Goal: Check status

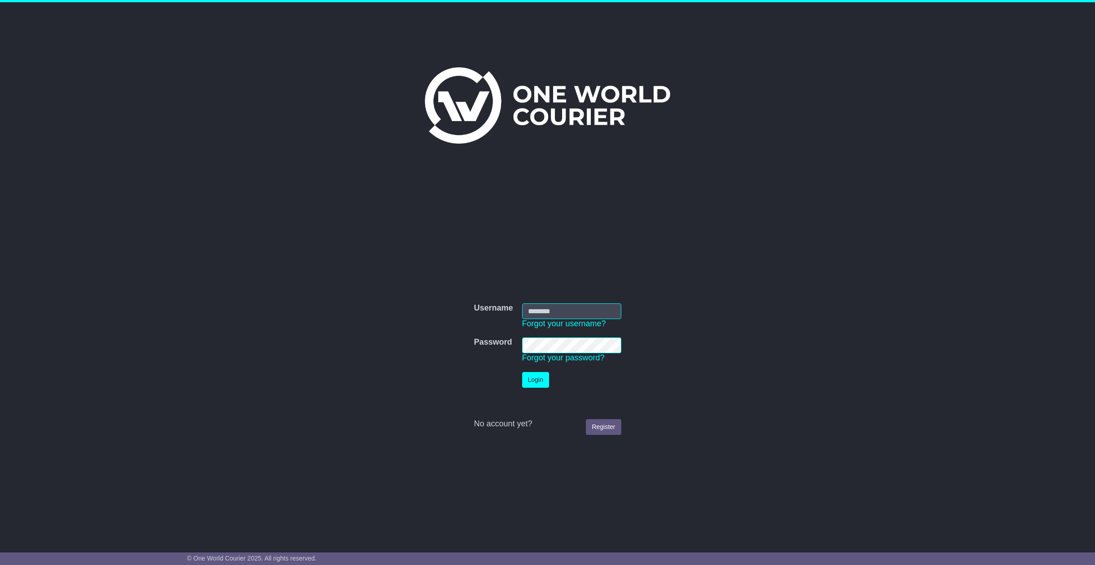
type input "**********"
click at [534, 379] on button "Login" at bounding box center [535, 380] width 27 height 16
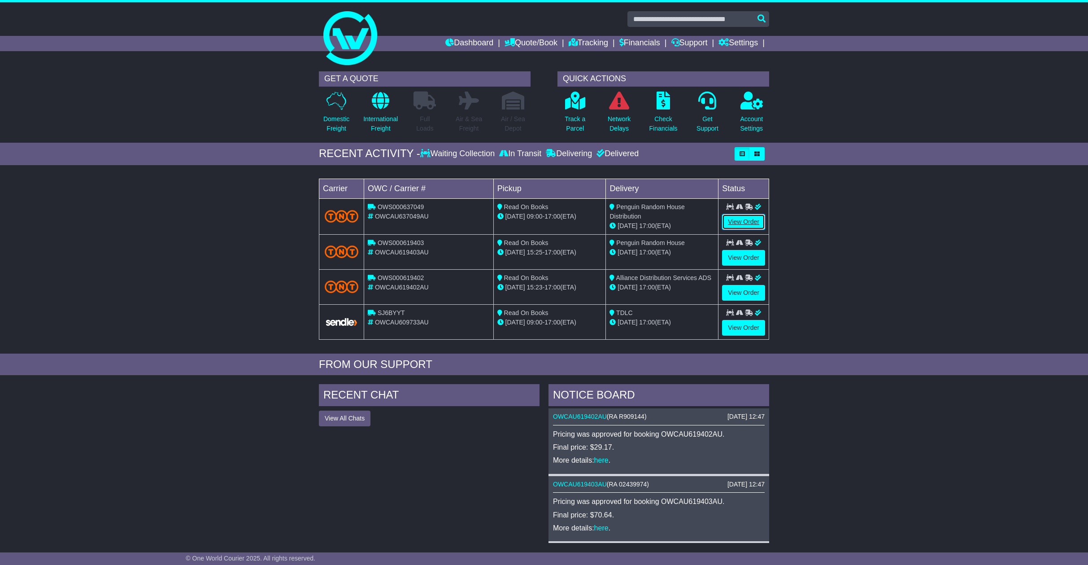
click at [751, 221] on link "View Order" at bounding box center [743, 222] width 43 height 16
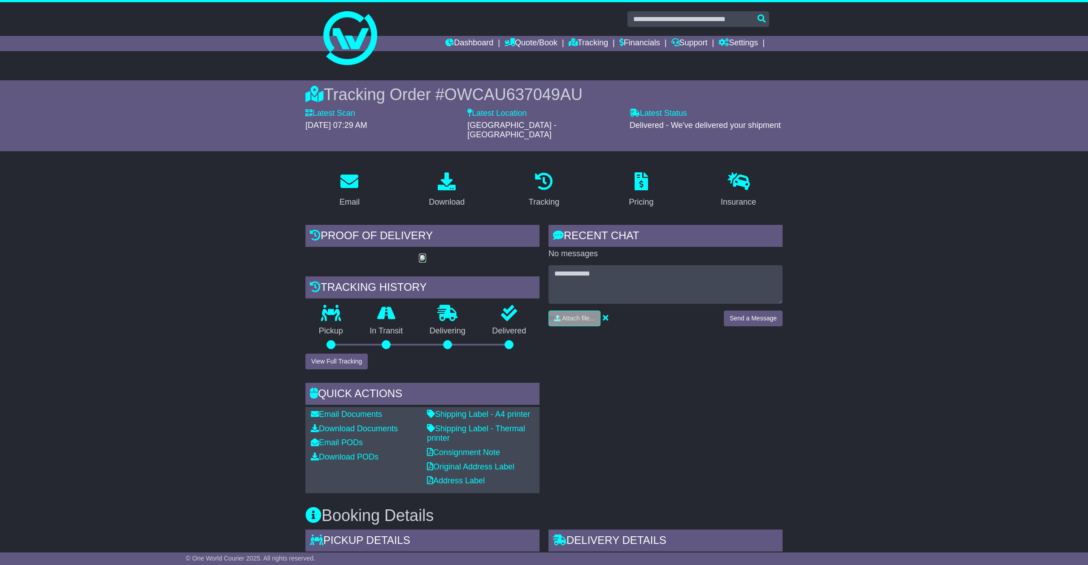
click at [426, 259] on img at bounding box center [422, 258] width 7 height 7
click at [341, 461] on link "Download PODs" at bounding box center [345, 456] width 68 height 9
click at [338, 369] on button "View Full Tracking" at bounding box center [336, 361] width 62 height 16
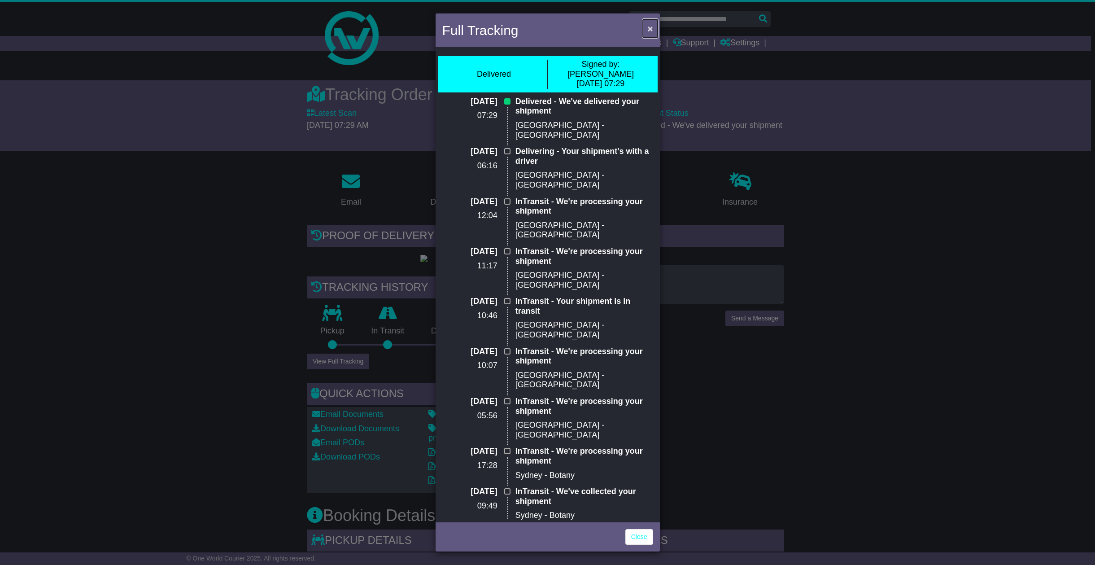
click at [651, 29] on span "×" at bounding box center [649, 28] width 5 height 10
